Goal: Information Seeking & Learning: Learn about a topic

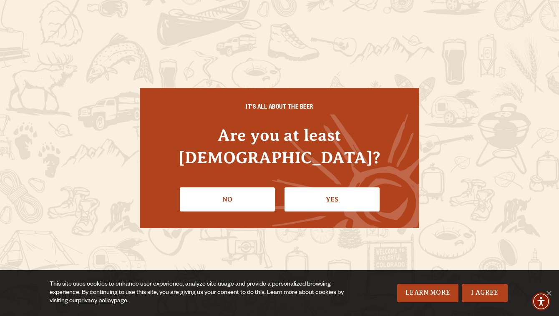
click at [318, 188] on link "Yes" at bounding box center [331, 200] width 95 height 24
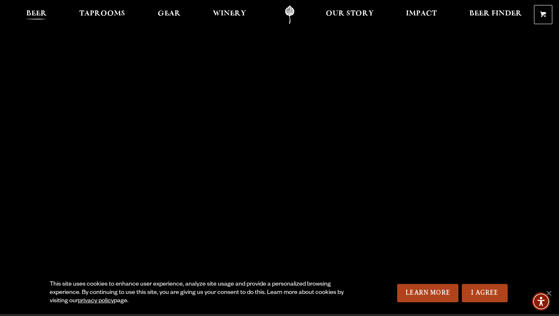
click at [27, 17] on span "Beer" at bounding box center [36, 13] width 20 height 7
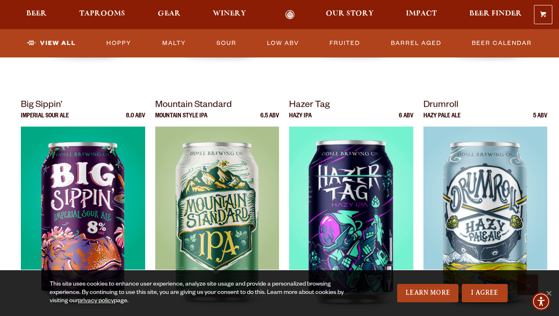
scroll to position [863, 0]
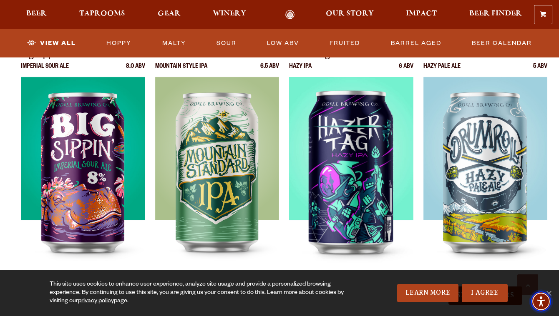
click at [551, 290] on span "Accessibility Menu" at bounding box center [540, 301] width 29 height 29
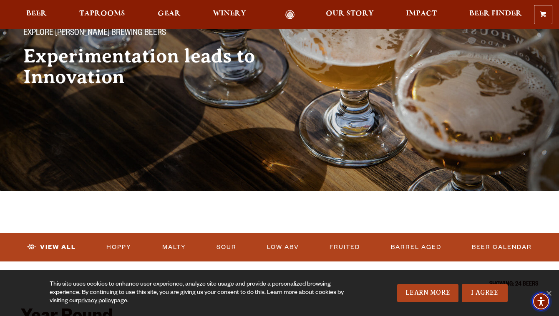
scroll to position [93, 0]
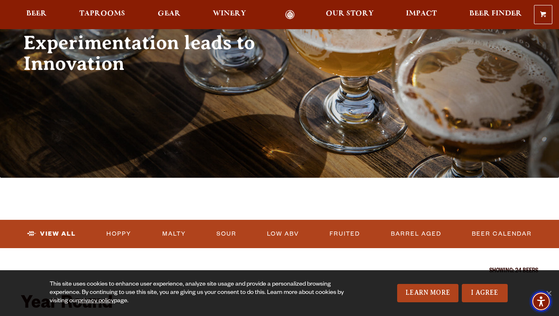
click at [551, 291] on span "Accessibility Menu" at bounding box center [540, 301] width 29 height 29
click at [549, 286] on div "This site uses cookies to enhance user experience, analyze site usage and provi…" at bounding box center [279, 294] width 559 height 46
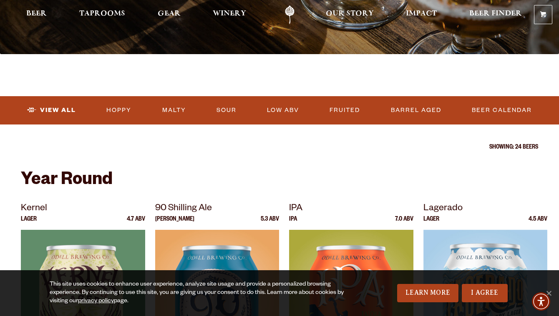
scroll to position [0, 0]
